Goal: Transaction & Acquisition: Purchase product/service

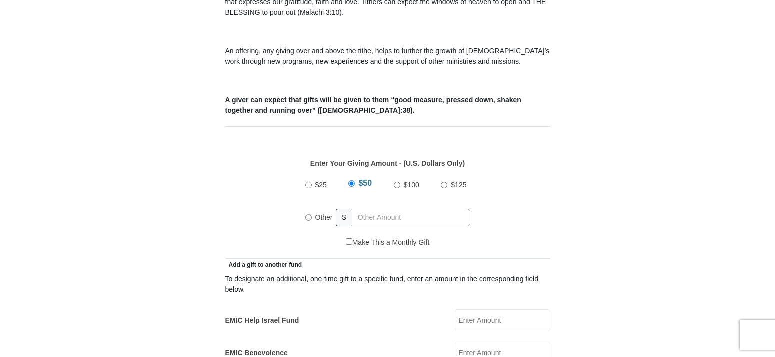
scroll to position [357, 0]
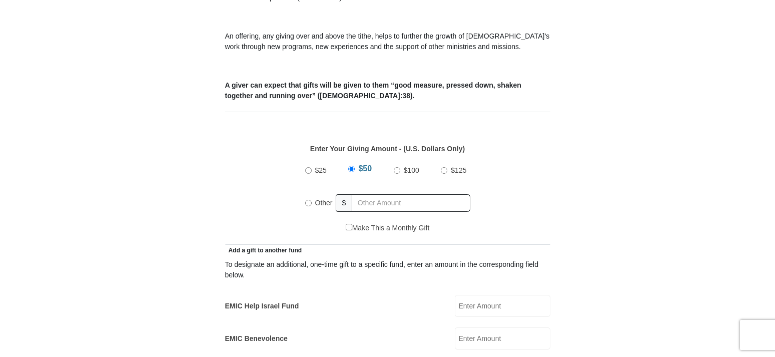
click at [307, 200] on input "Other" at bounding box center [308, 203] width 7 height 7
radio input "true"
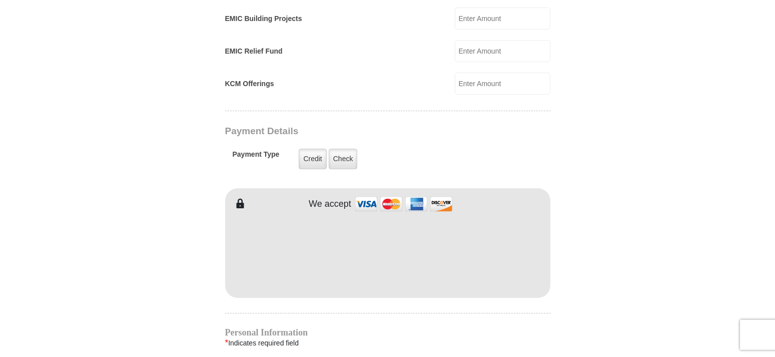
scroll to position [714, 0]
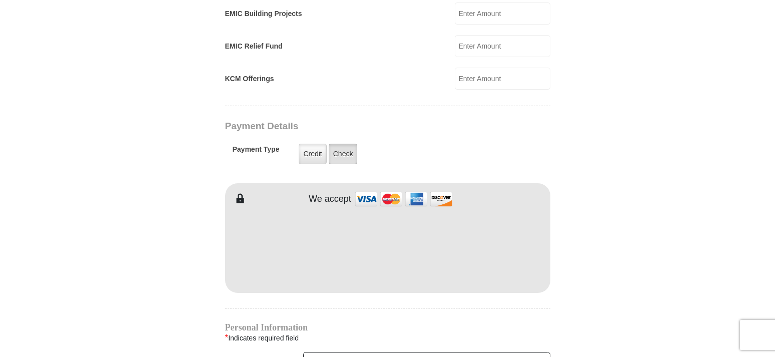
type input "300.00"
click at [343, 144] on label "Check" at bounding box center [343, 154] width 29 height 21
click at [0, 0] on input "Check" at bounding box center [0, 0] width 0 height 0
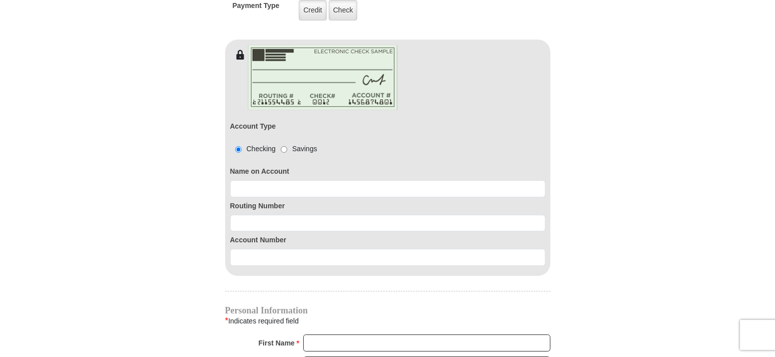
scroll to position [867, 0]
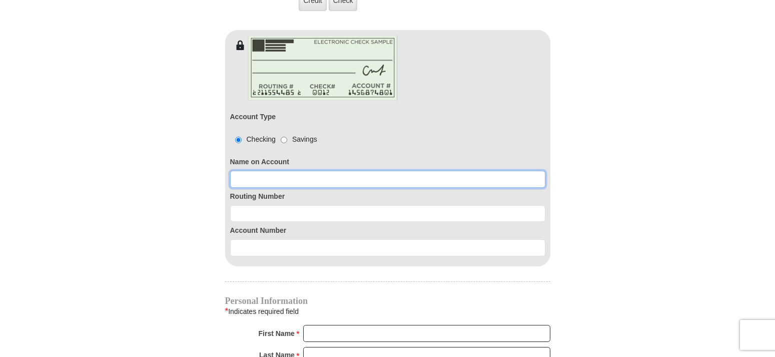
click at [302, 171] on input at bounding box center [387, 179] width 315 height 17
type input "[PERSON_NAME]"
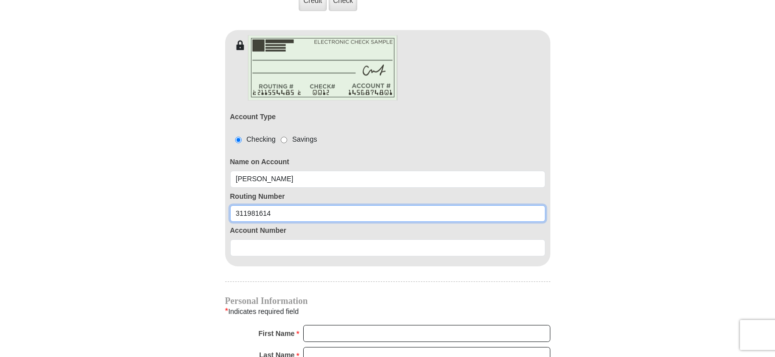
type input "311981614"
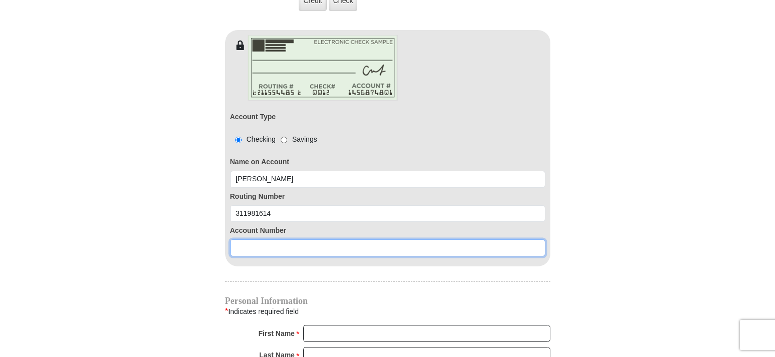
click at [258, 239] on input at bounding box center [387, 247] width 315 height 17
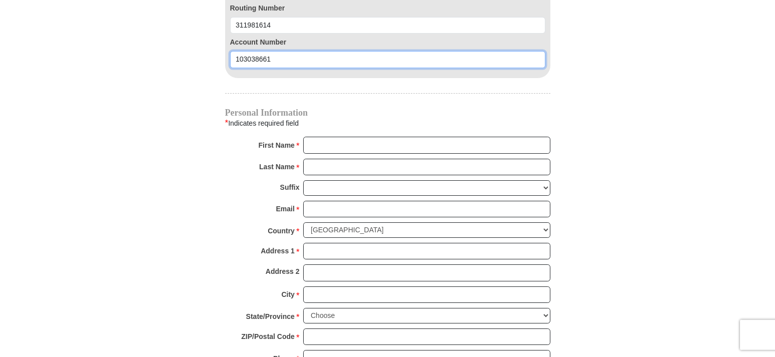
scroll to position [1071, 0]
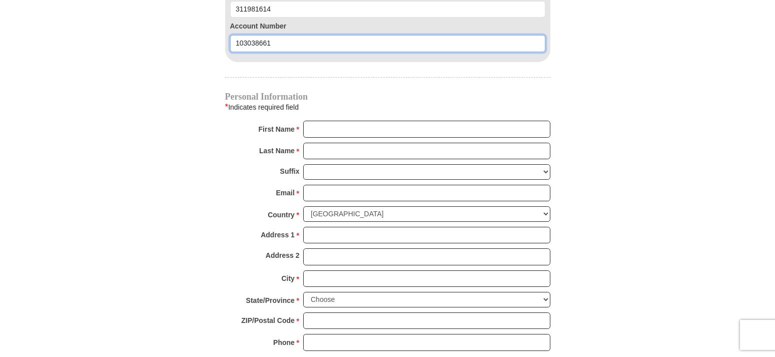
type input "103038661"
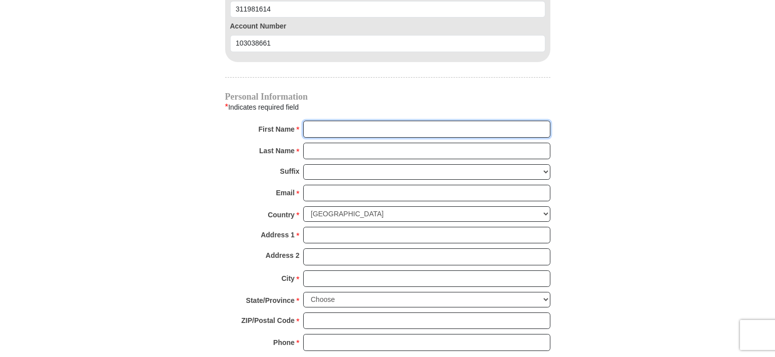
click at [335, 121] on input "First Name *" at bounding box center [426, 129] width 247 height 17
type input "Marceta"
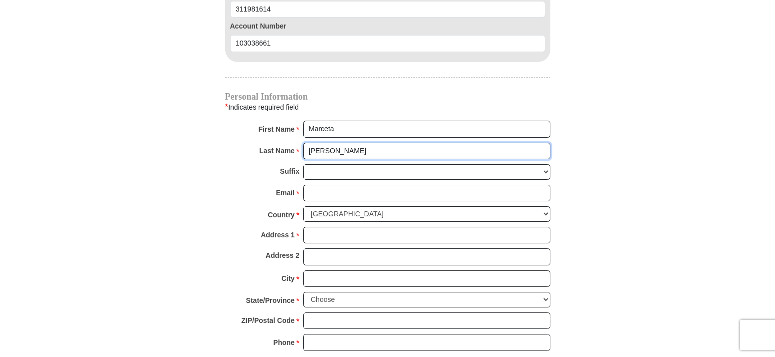
type input "[PERSON_NAME]"
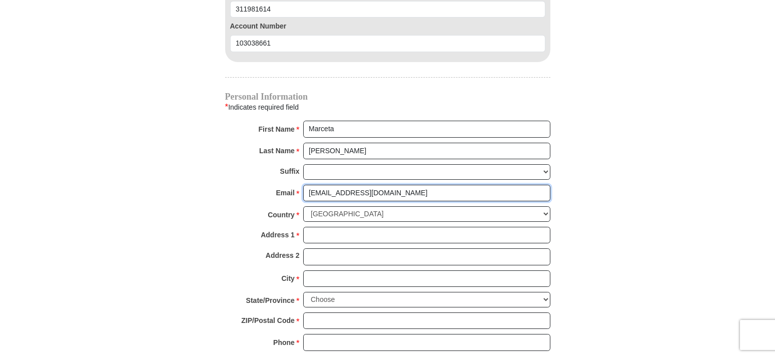
type input "[EMAIL_ADDRESS][DOMAIN_NAME]"
type input "[STREET_ADDRESS]"
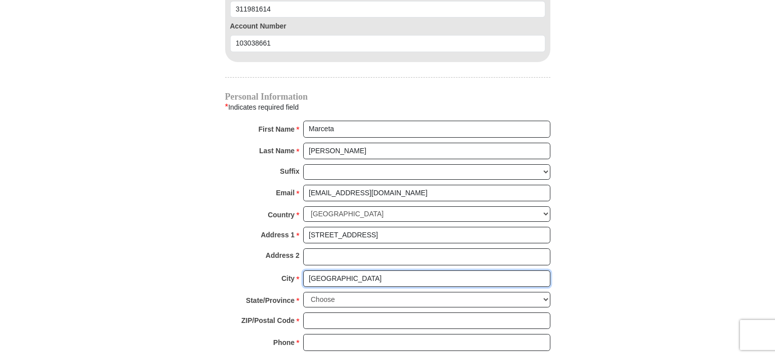
type input "[GEOGRAPHIC_DATA]"
select select "[GEOGRAPHIC_DATA]"
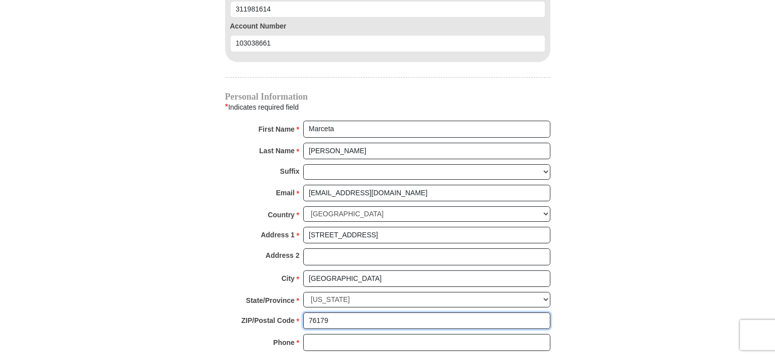
type input "76179"
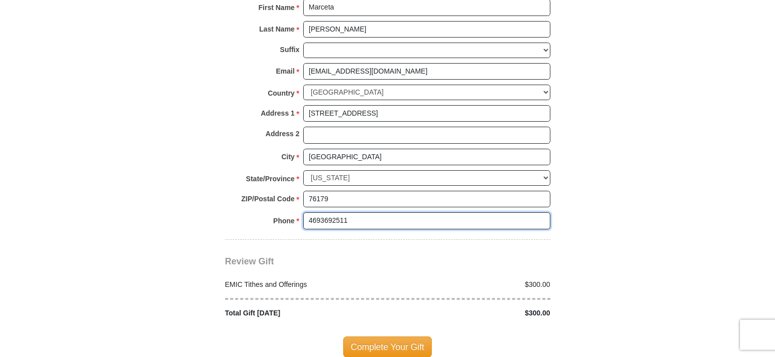
scroll to position [1275, 0]
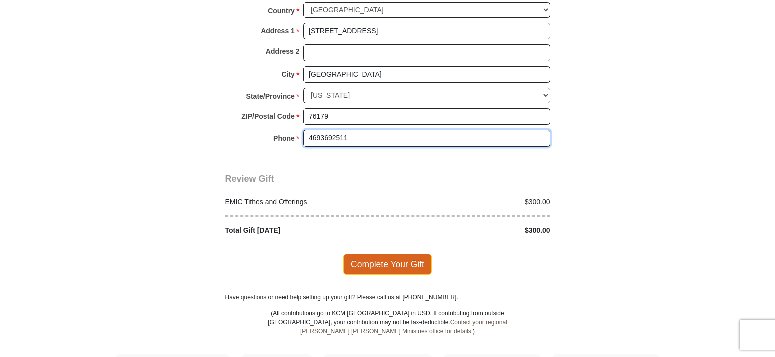
type input "4693692511"
click at [399, 254] on span "Complete Your Gift" at bounding box center [387, 264] width 89 height 21
